Goal: Navigation & Orientation: Find specific page/section

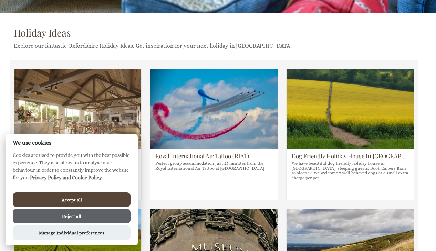
click at [77, 197] on button "Accept all" at bounding box center [72, 199] width 118 height 14
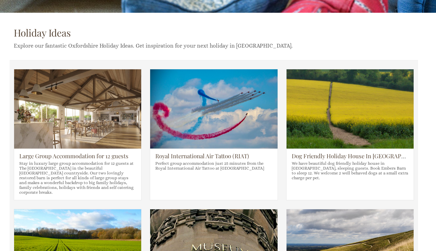
scroll to position [151, 0]
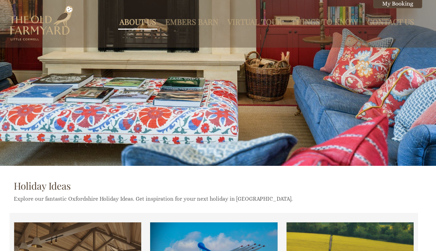
click at [145, 22] on link "About Us" at bounding box center [138, 22] width 37 height 10
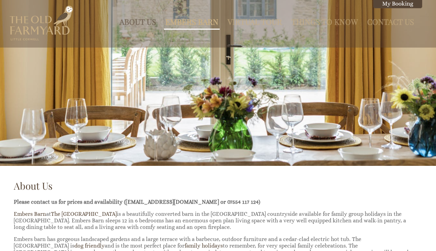
click at [205, 24] on link "Embers Barn" at bounding box center [191, 22] width 53 height 10
